Goal: Transaction & Acquisition: Book appointment/travel/reservation

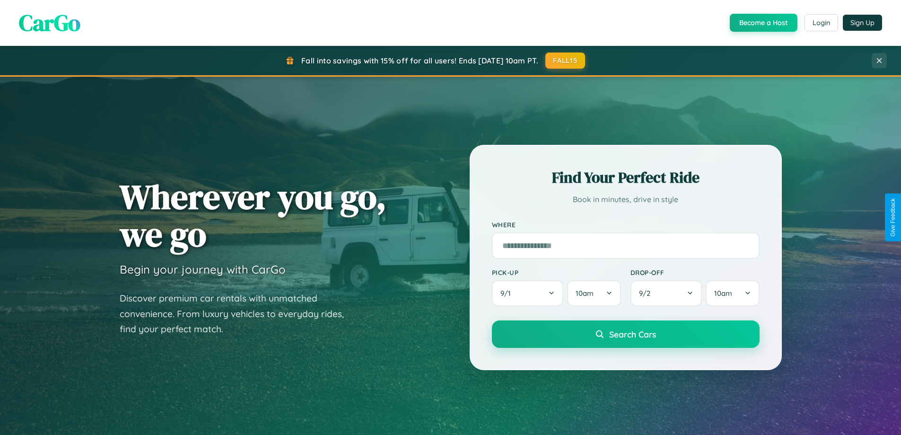
scroll to position [1820, 0]
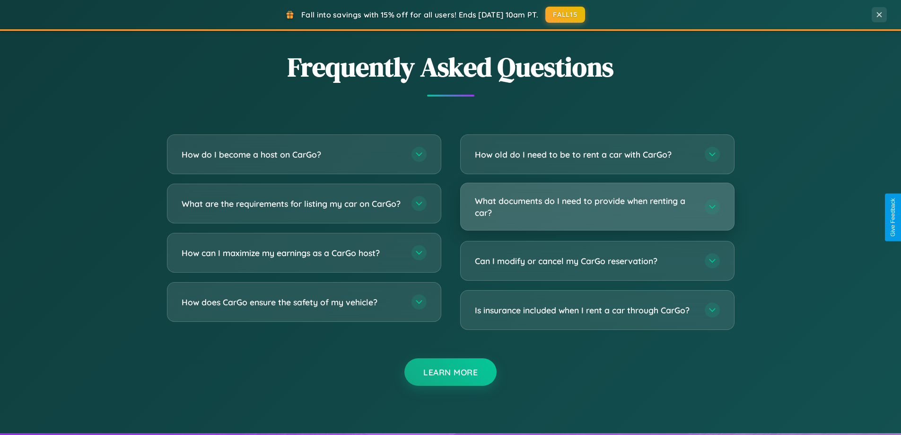
click at [597, 206] on h3 "What documents do I need to provide when renting a car?" at bounding box center [585, 206] width 220 height 23
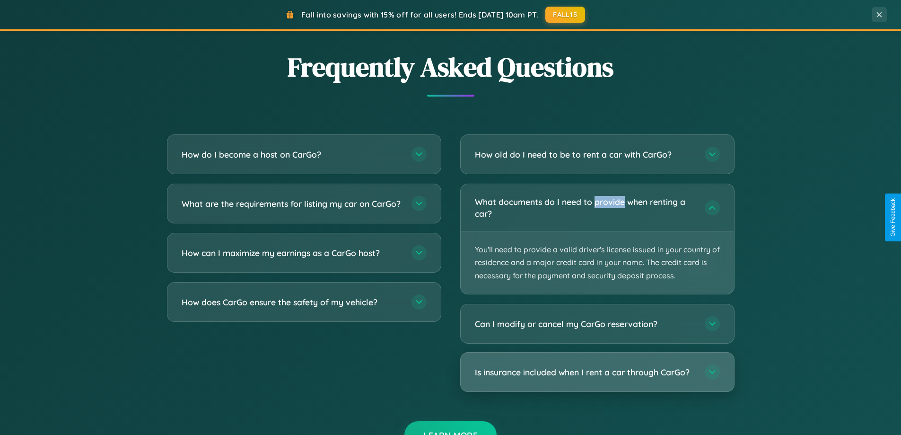
click at [597, 372] on h3 "Is insurance included when I rent a car through CarGo?" at bounding box center [585, 372] width 220 height 12
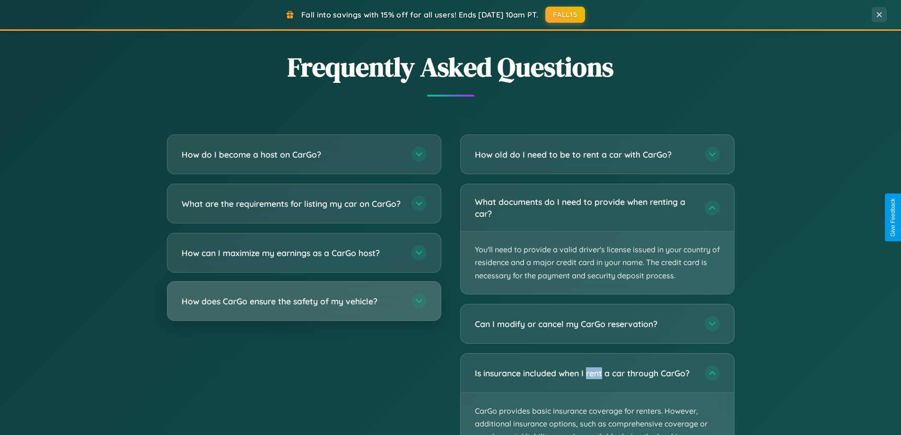
click at [304, 307] on h3 "How does CarGo ensure the safety of my vehicle?" at bounding box center [292, 301] width 220 height 12
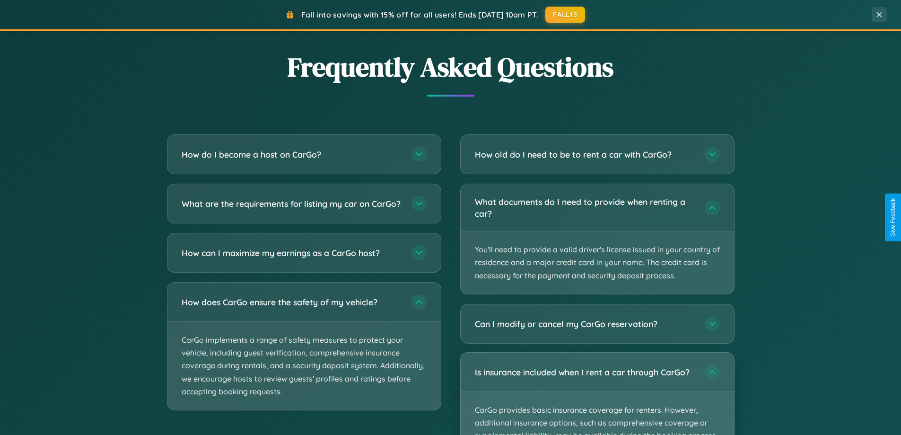
click at [597, 393] on p "CarGo provides basic insurance coverage for renters. However, additional insura…" at bounding box center [597, 436] width 273 height 88
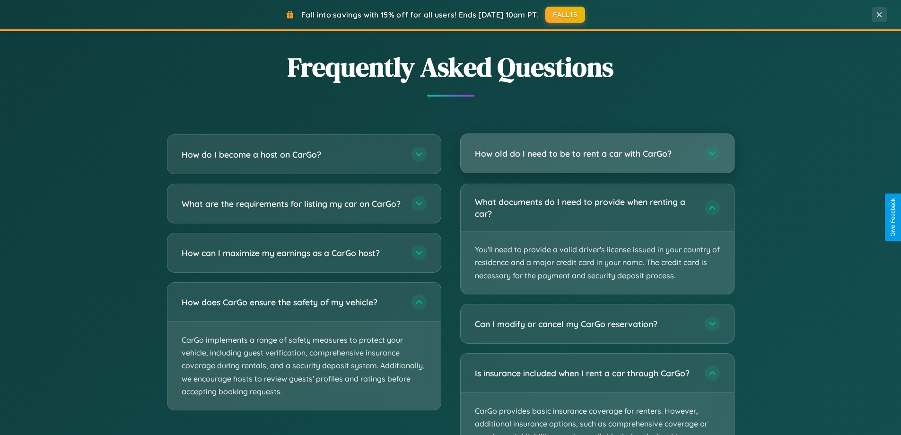
click at [597, 154] on h3 "How old do I need to be to rent a car with CarGo?" at bounding box center [585, 154] width 220 height 12
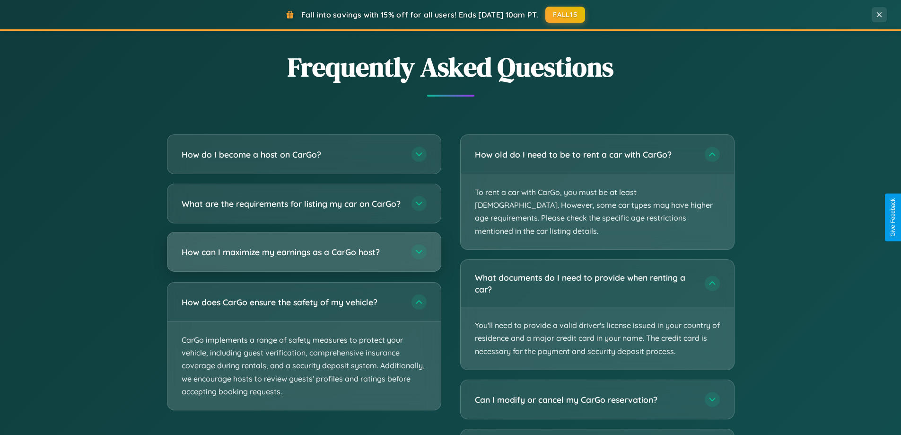
click at [304, 258] on h3 "How can I maximize my earnings as a CarGo host?" at bounding box center [292, 252] width 220 height 12
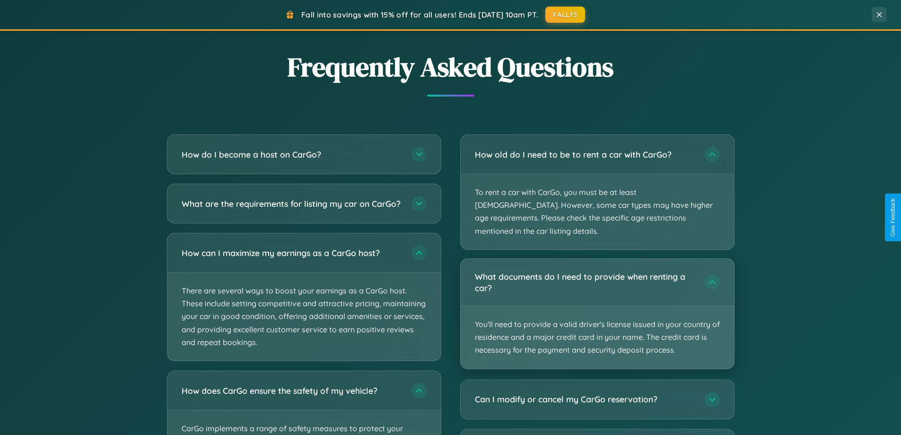
click at [597, 306] on p "You'll need to provide a valid driver's license issued in your country of resid…" at bounding box center [597, 337] width 273 height 62
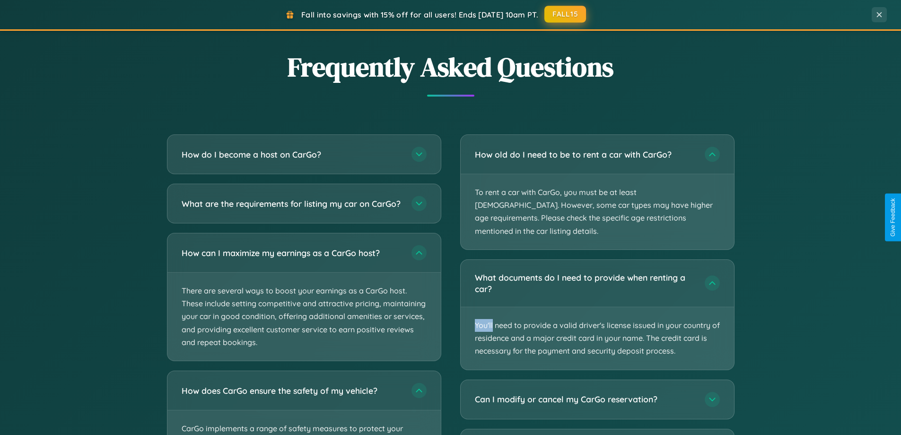
click at [566, 14] on button "FALL15" at bounding box center [565, 14] width 42 height 17
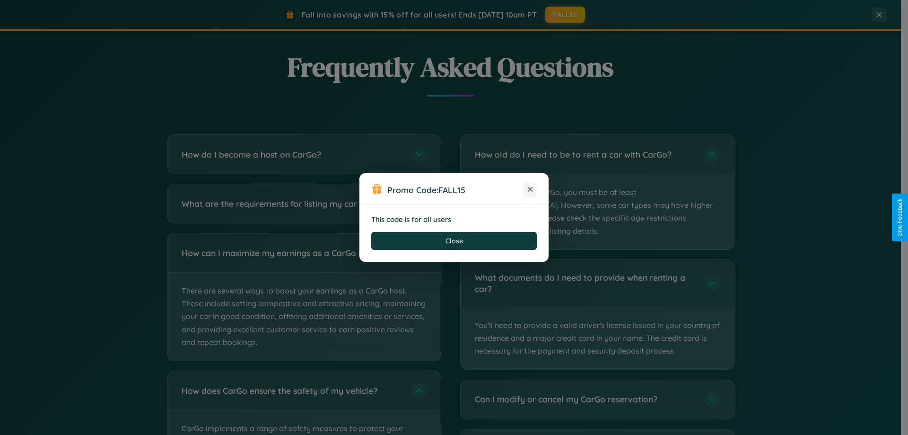
click at [530, 190] on icon at bounding box center [529, 188] width 9 height 9
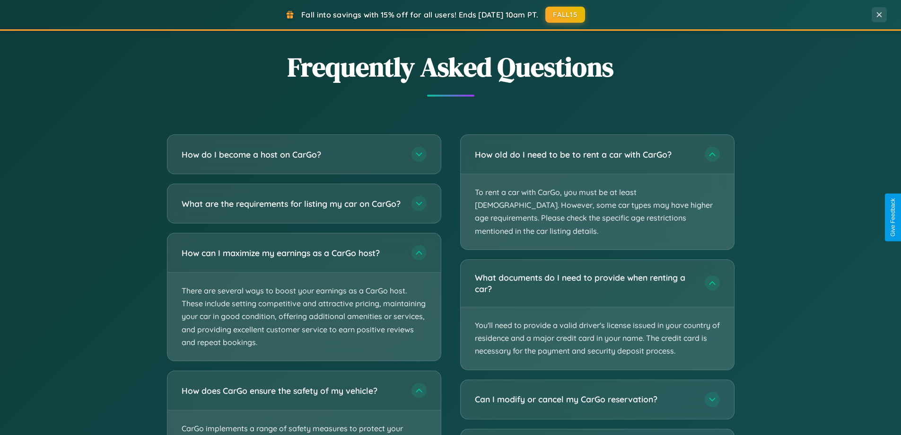
scroll to position [1519, 0]
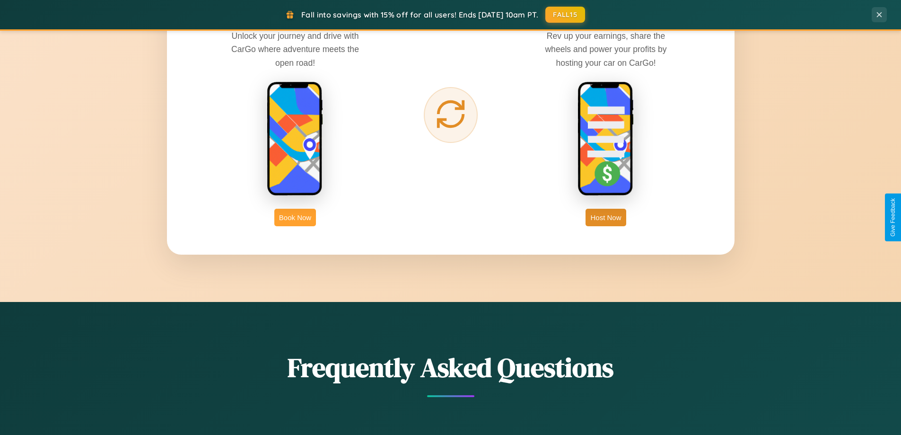
click at [295, 217] on button "Book Now" at bounding box center [295, 217] width 42 height 17
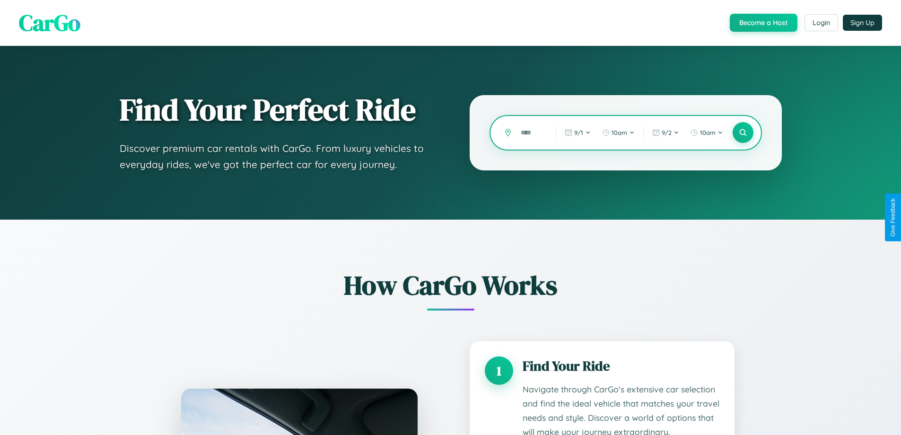
click at [531, 132] on input "text" at bounding box center [531, 132] width 30 height 17
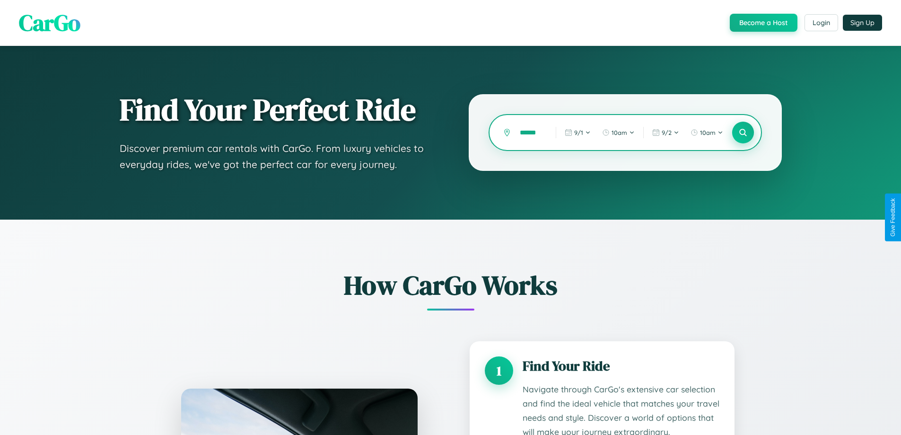
type input "******"
click at [742, 132] on icon at bounding box center [742, 132] width 9 height 9
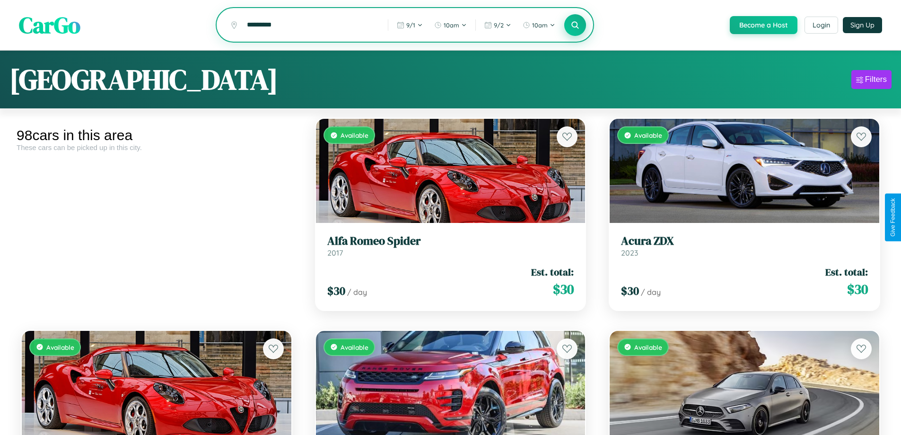
click at [575, 26] on icon at bounding box center [575, 24] width 9 height 9
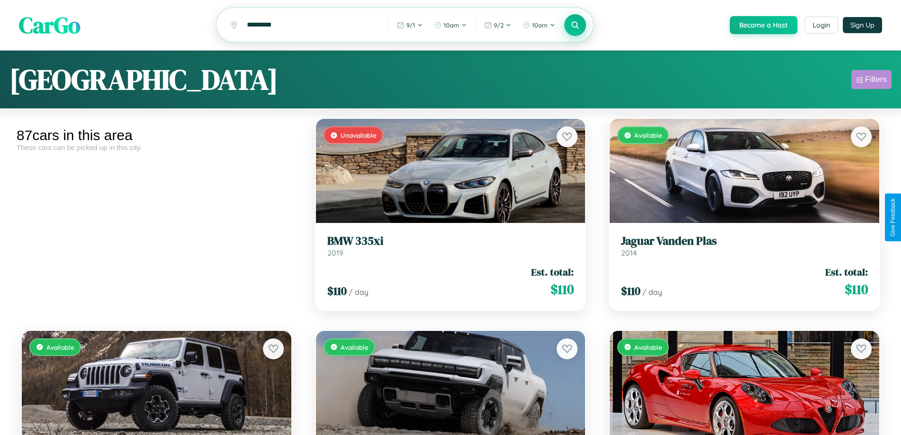
click at [871, 81] on div "Filters" at bounding box center [876, 79] width 22 height 9
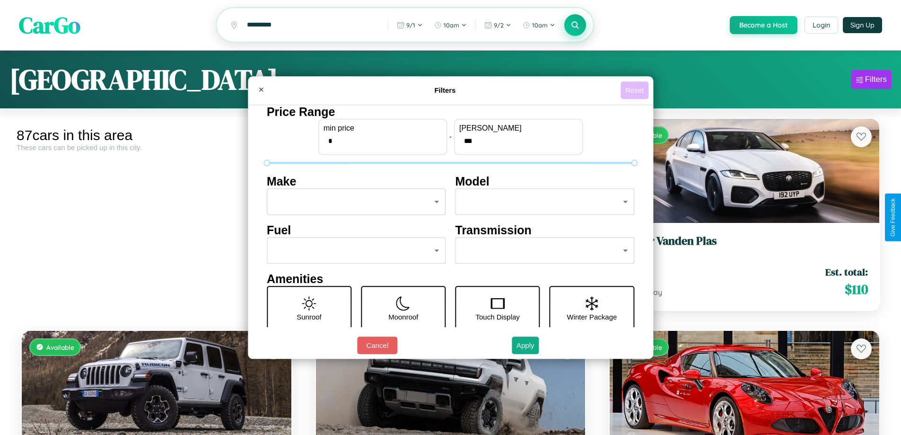
click at [636, 90] on button "Reset" at bounding box center [634, 89] width 28 height 17
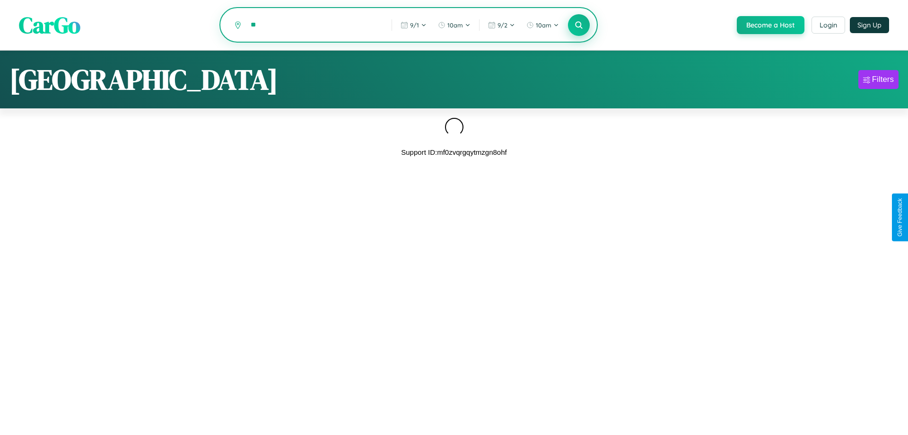
type input "*"
type input "******"
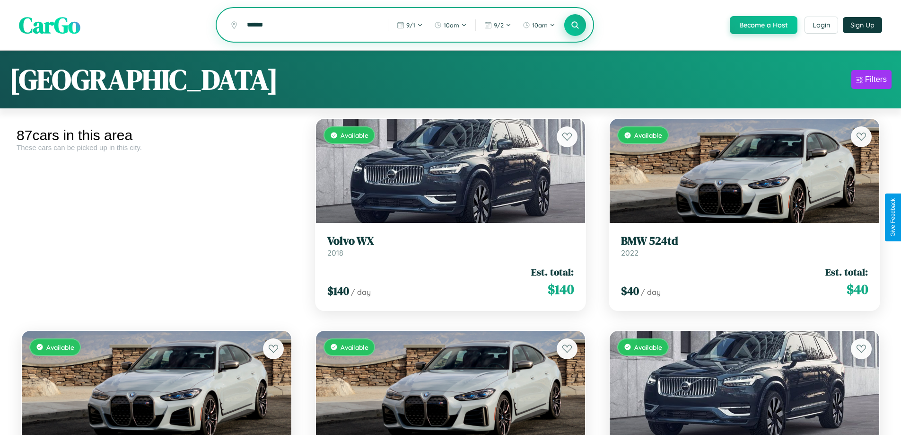
click at [575, 26] on icon at bounding box center [575, 24] width 9 height 9
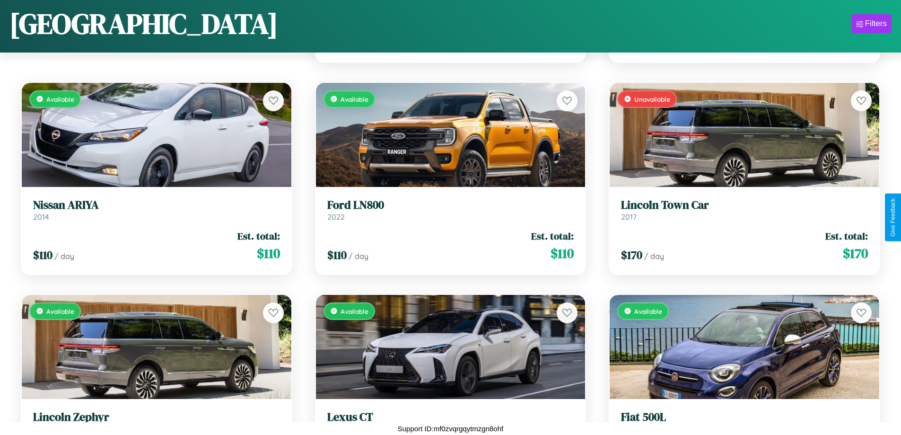
scroll to position [2039, 0]
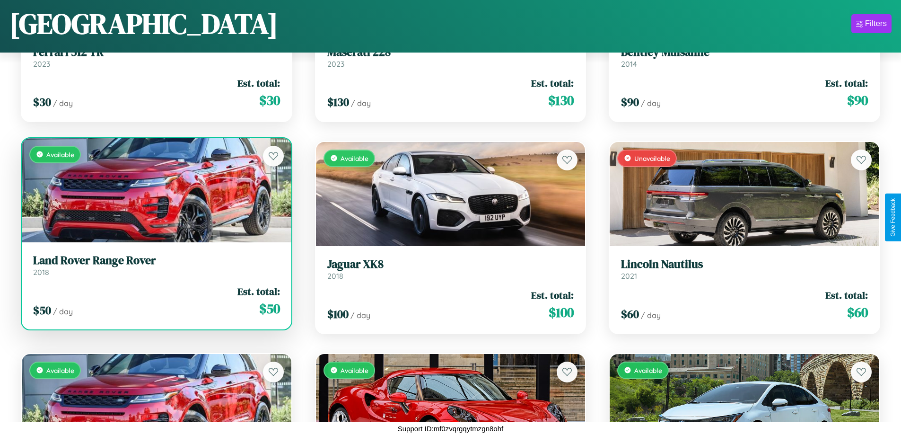
click at [155, 269] on link "Land Rover Range Rover 2018" at bounding box center [156, 264] width 247 height 23
